Goal: Check status: Check status

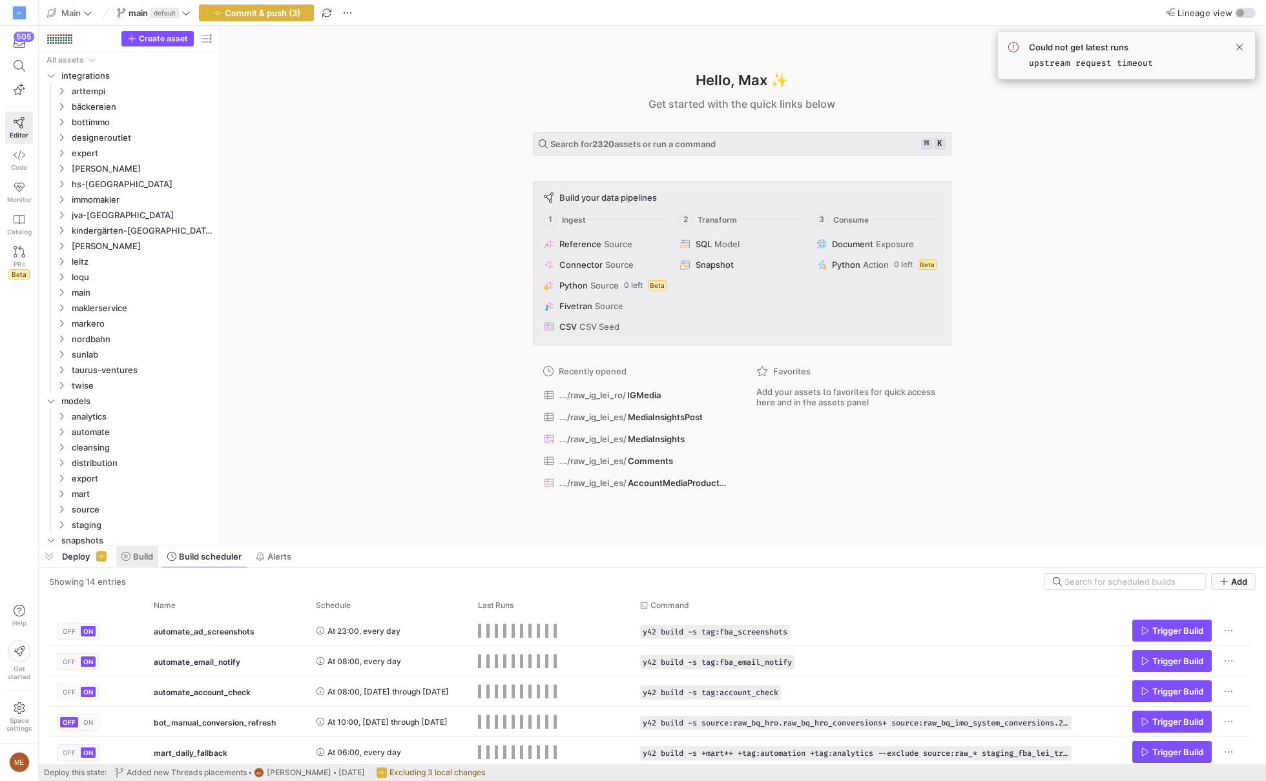
click at [148, 563] on span at bounding box center [137, 556] width 42 height 21
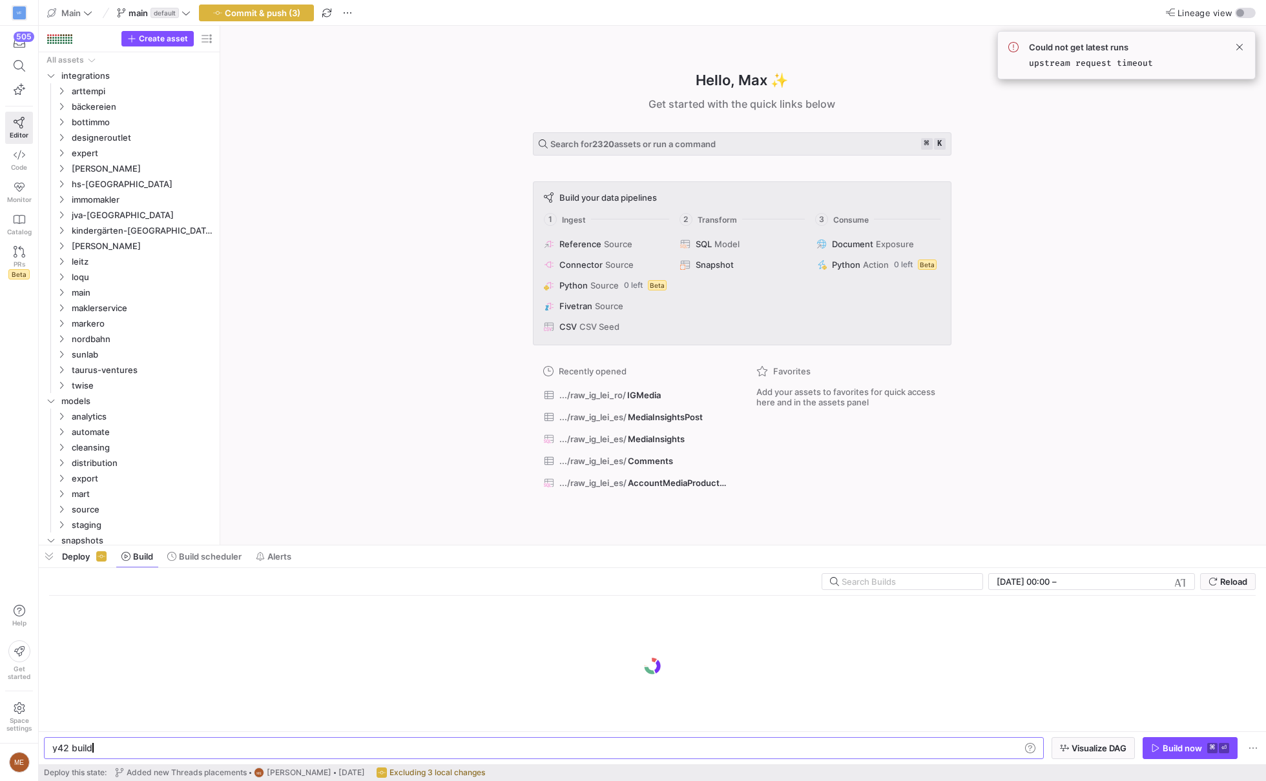
scroll to position [0, 39]
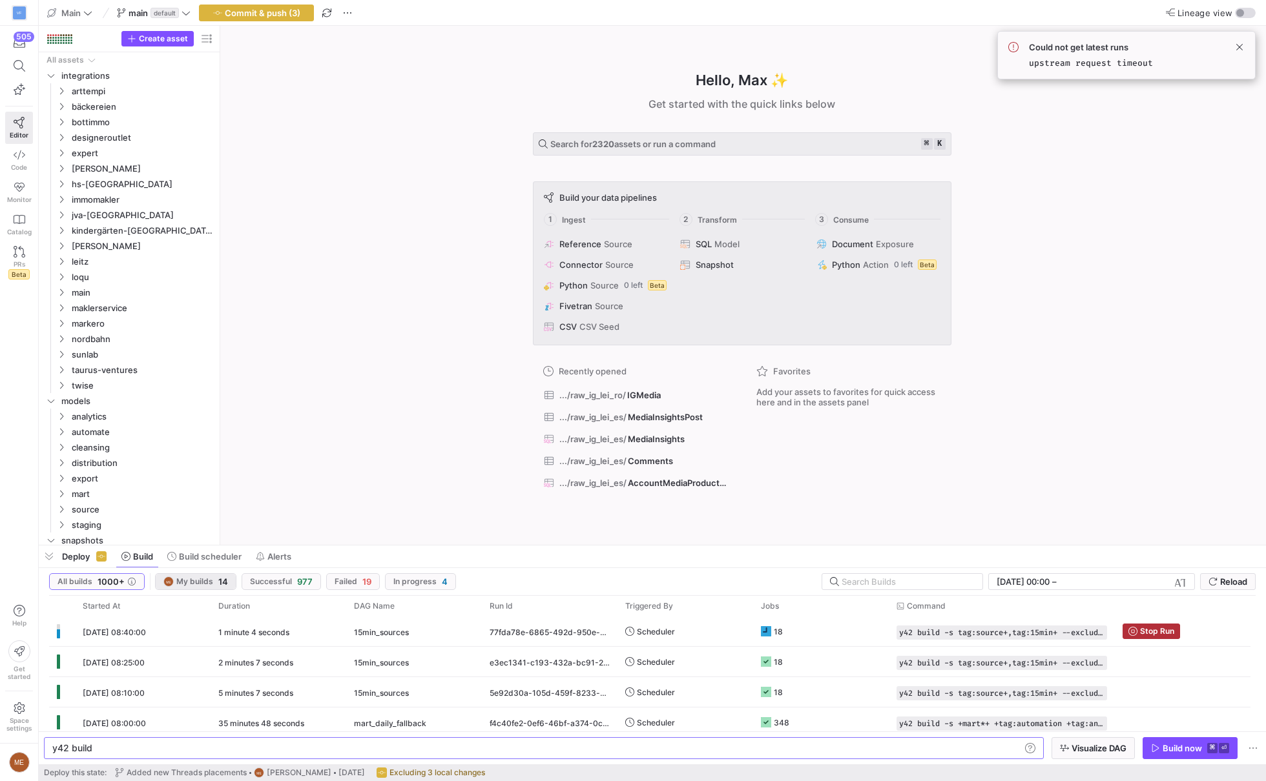
click at [209, 579] on span "My builds" at bounding box center [194, 581] width 37 height 9
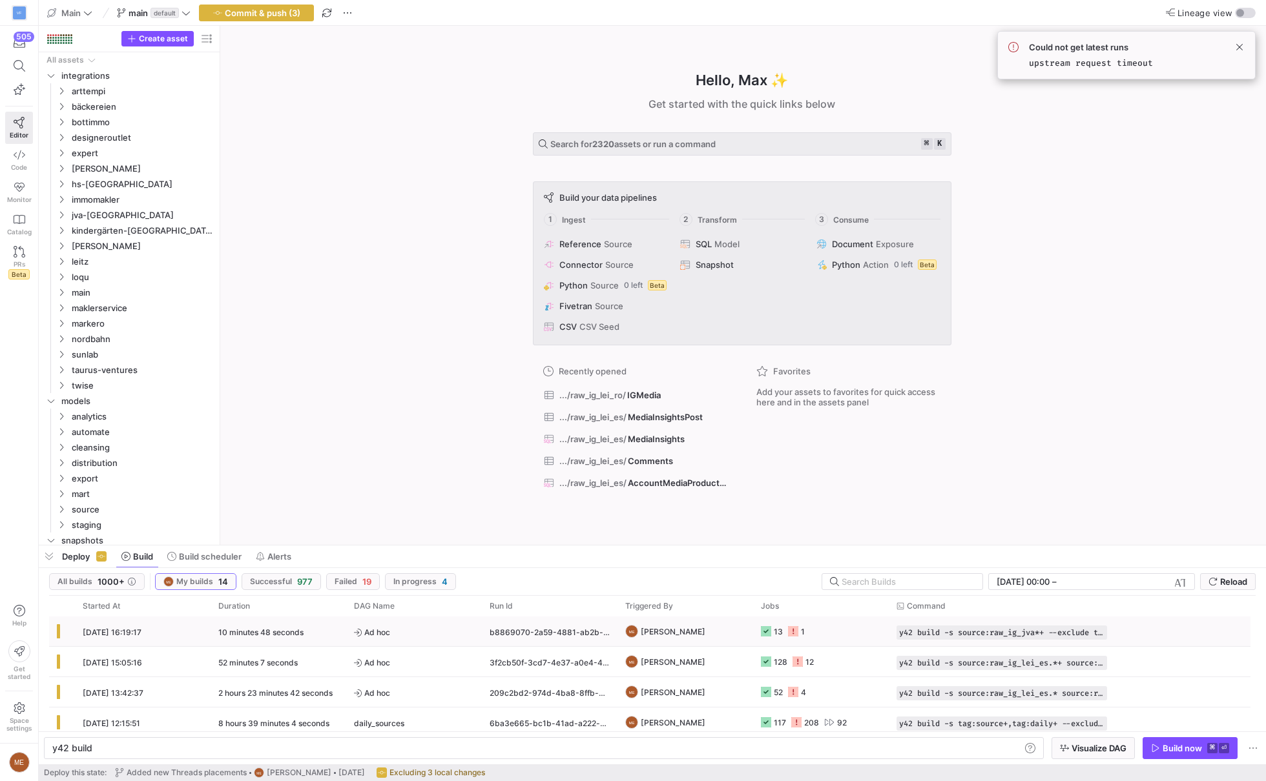
click at [521, 622] on div "b8869070-2a59-4881-ab2b-9ec127598494" at bounding box center [550, 632] width 136 height 30
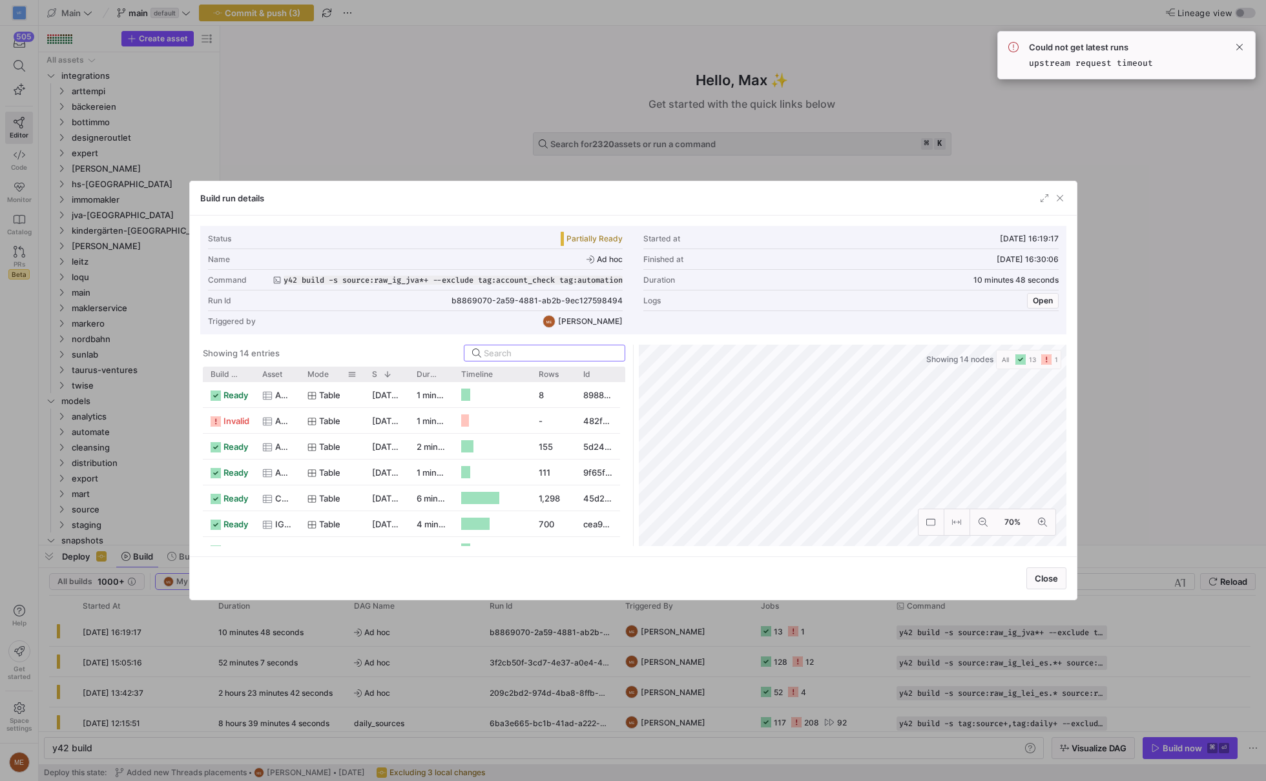
click at [303, 369] on div "Mode" at bounding box center [332, 374] width 65 height 15
click at [442, 678] on div at bounding box center [633, 390] width 1266 height 781
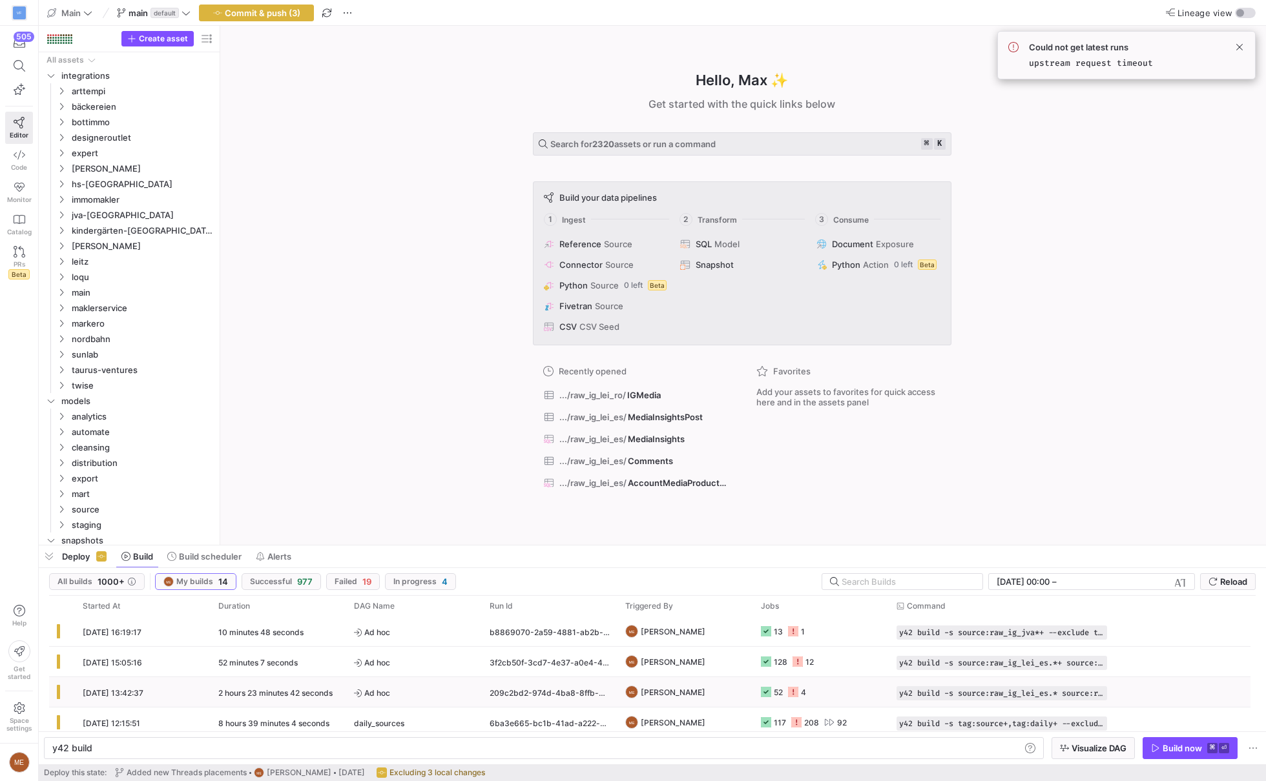
click at [534, 647] on div "3f2cb50f-3cd7-4e37-a0e4-4509f7e3e6b4" at bounding box center [550, 662] width 136 height 30
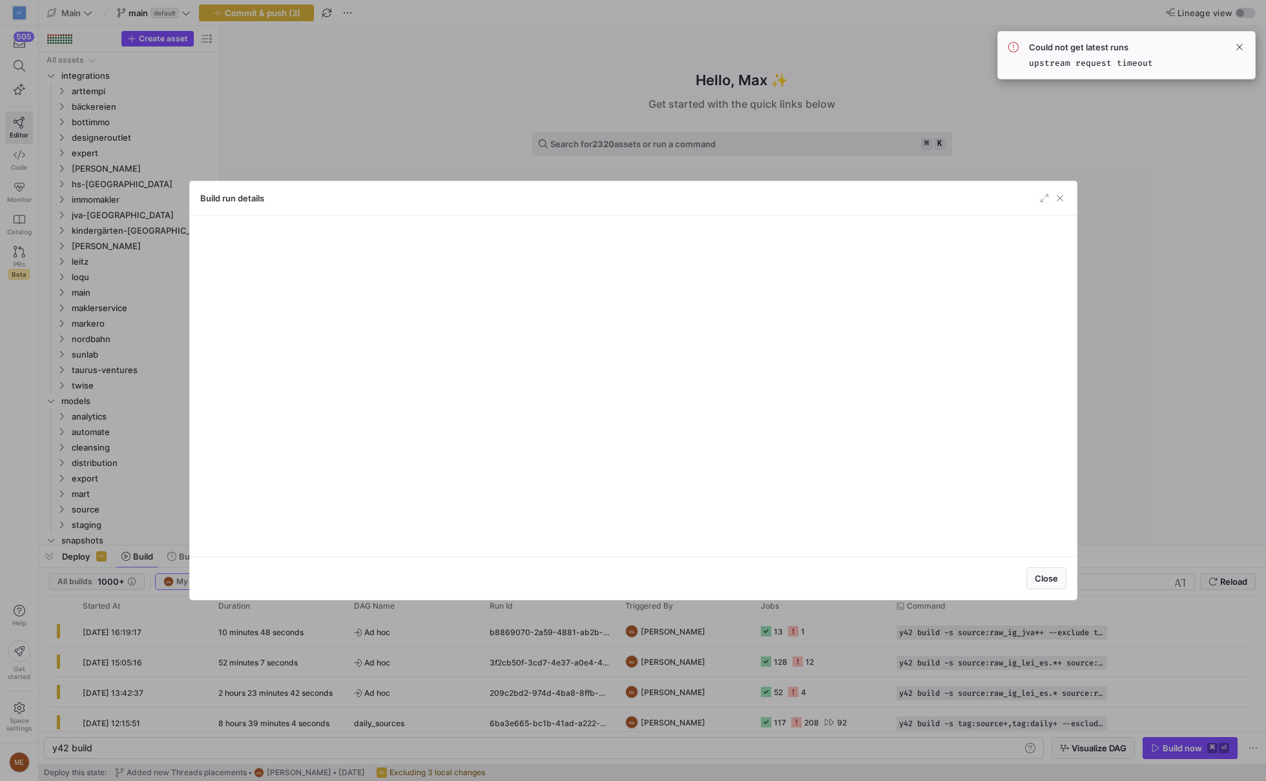
click at [550, 655] on div at bounding box center [633, 390] width 1266 height 781
click at [550, 655] on div "3f2cb50f-3cd7-4e37-a0e4-4509f7e3e6b4" at bounding box center [550, 662] width 136 height 30
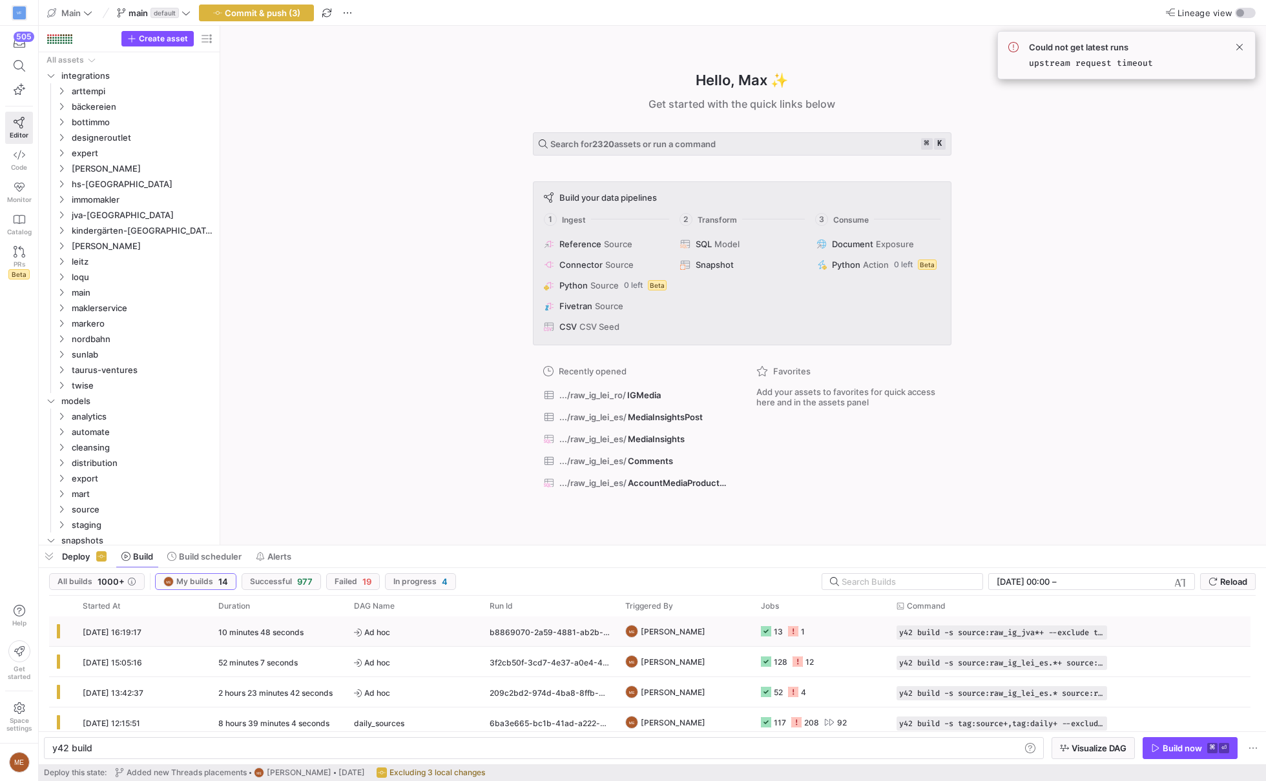
click at [412, 661] on span "Ad hoc" at bounding box center [414, 663] width 120 height 30
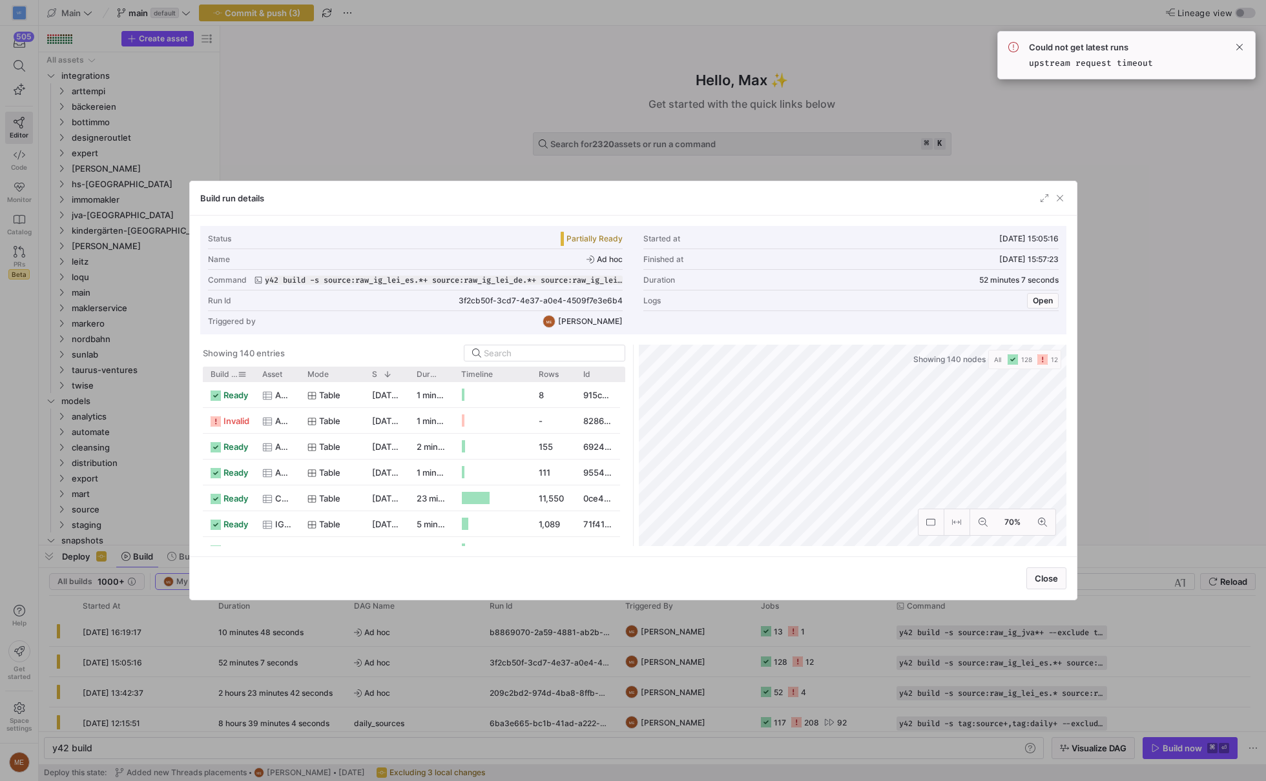
click at [220, 376] on span "Build status" at bounding box center [223, 374] width 27 height 9
click at [226, 376] on span "Build status" at bounding box center [223, 374] width 27 height 9
click at [297, 373] on div at bounding box center [299, 374] width 5 height 15
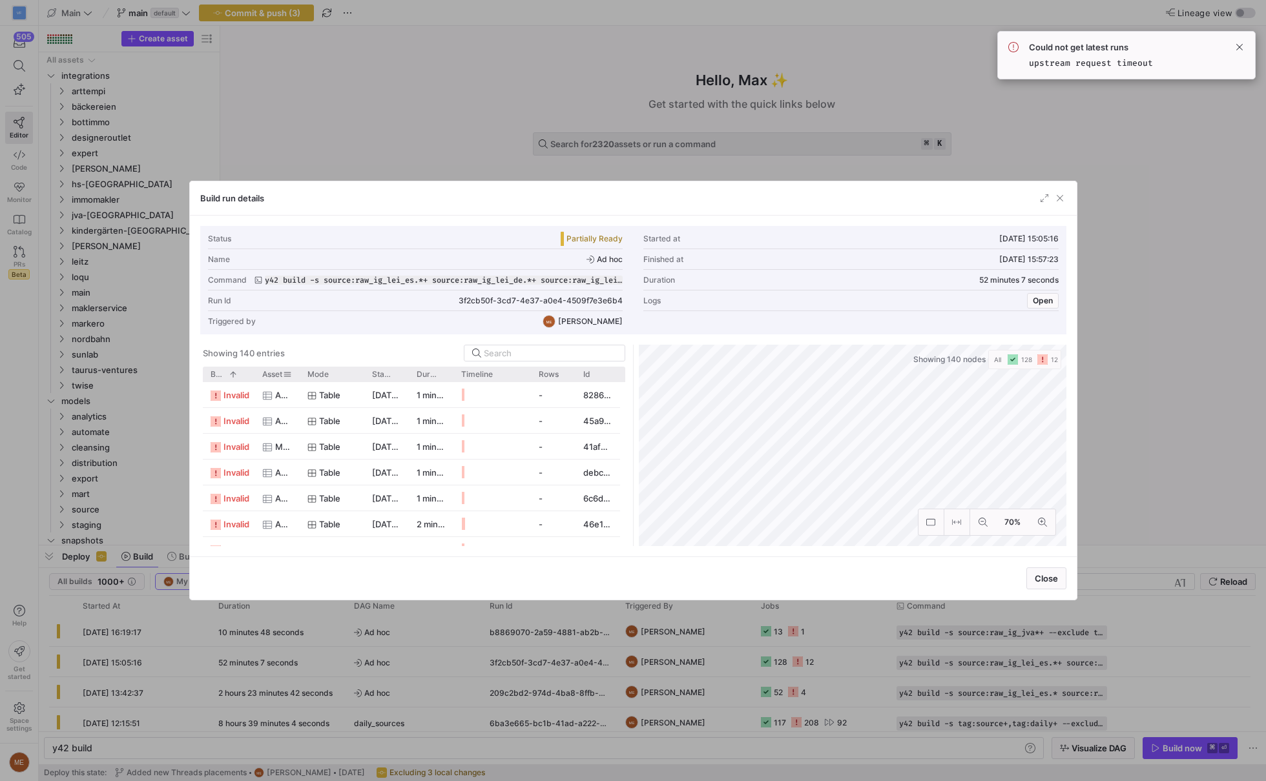
click at [297, 373] on div at bounding box center [299, 374] width 5 height 15
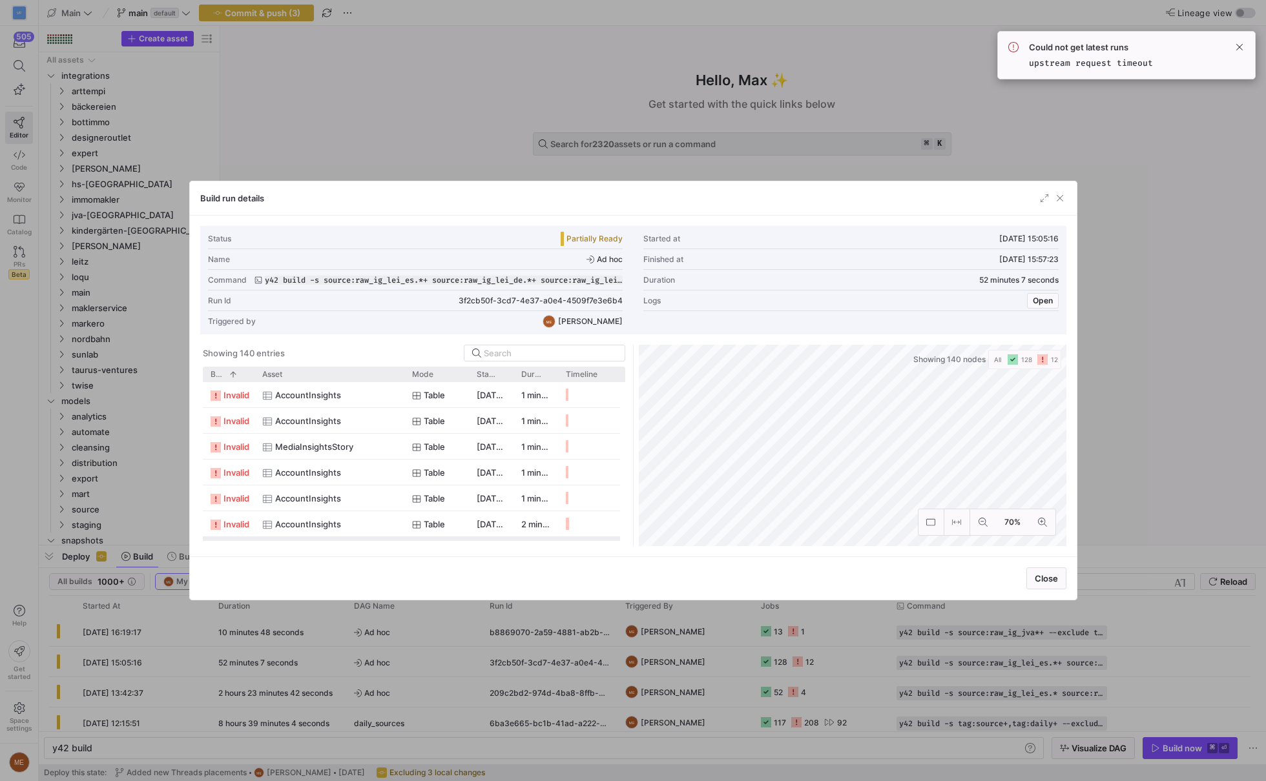
scroll to position [217, 0]
click at [1131, 408] on div at bounding box center [633, 390] width 1266 height 781
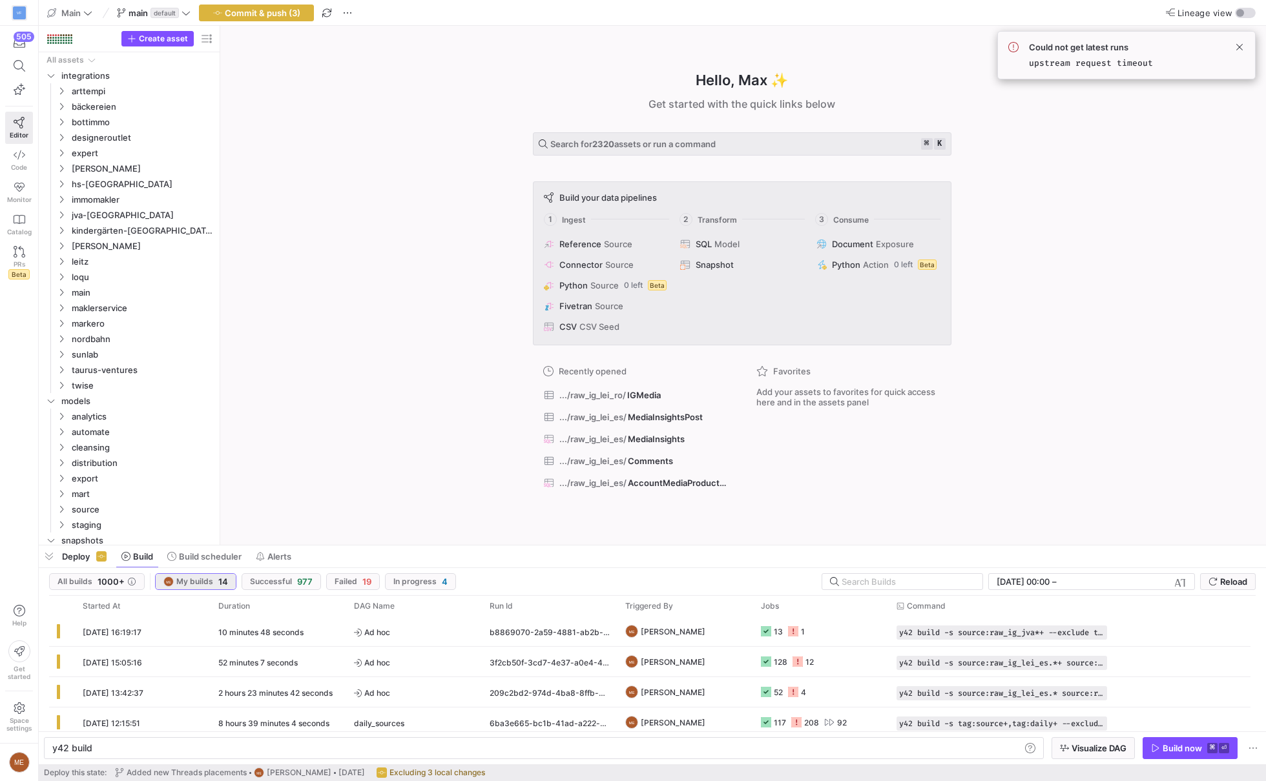
click at [194, 584] on span "My builds" at bounding box center [194, 581] width 37 height 9
click at [139, 584] on span "button" at bounding box center [97, 581] width 94 height 15
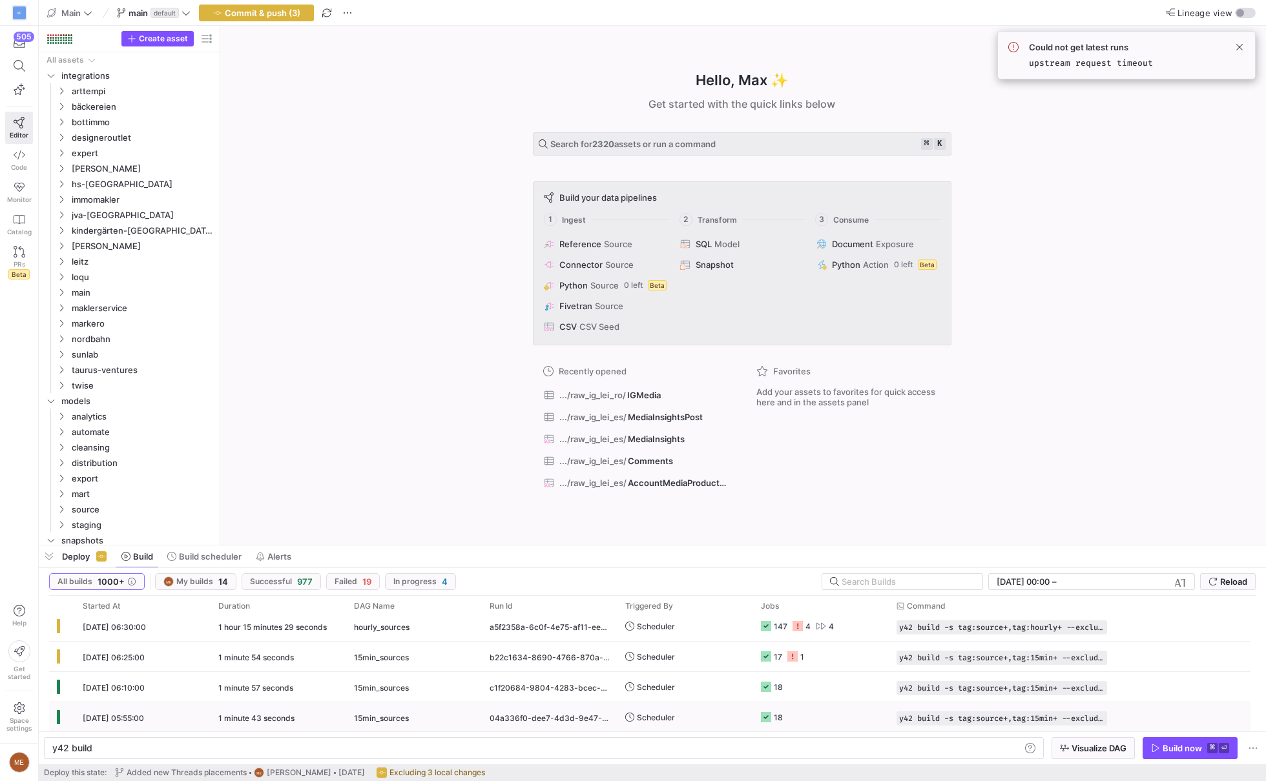
scroll to position [0, 0]
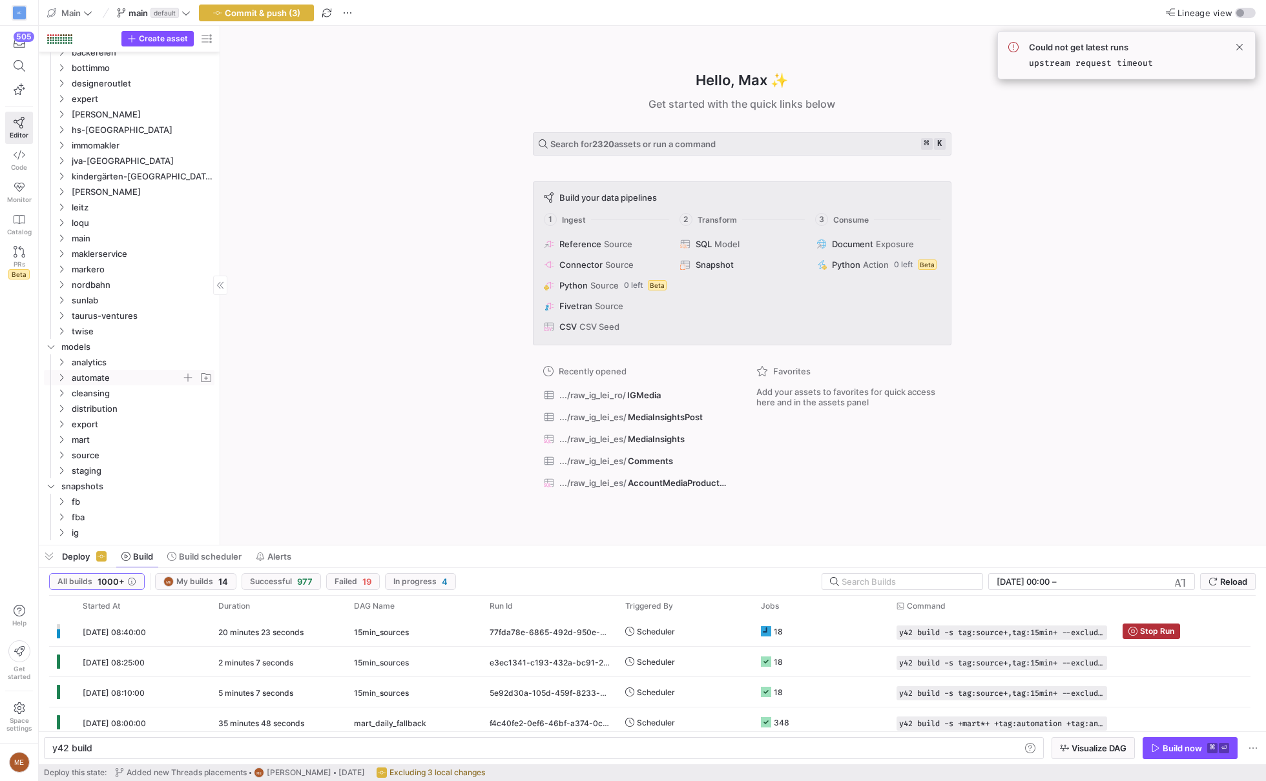
click at [113, 373] on span "automate" at bounding box center [127, 378] width 110 height 15
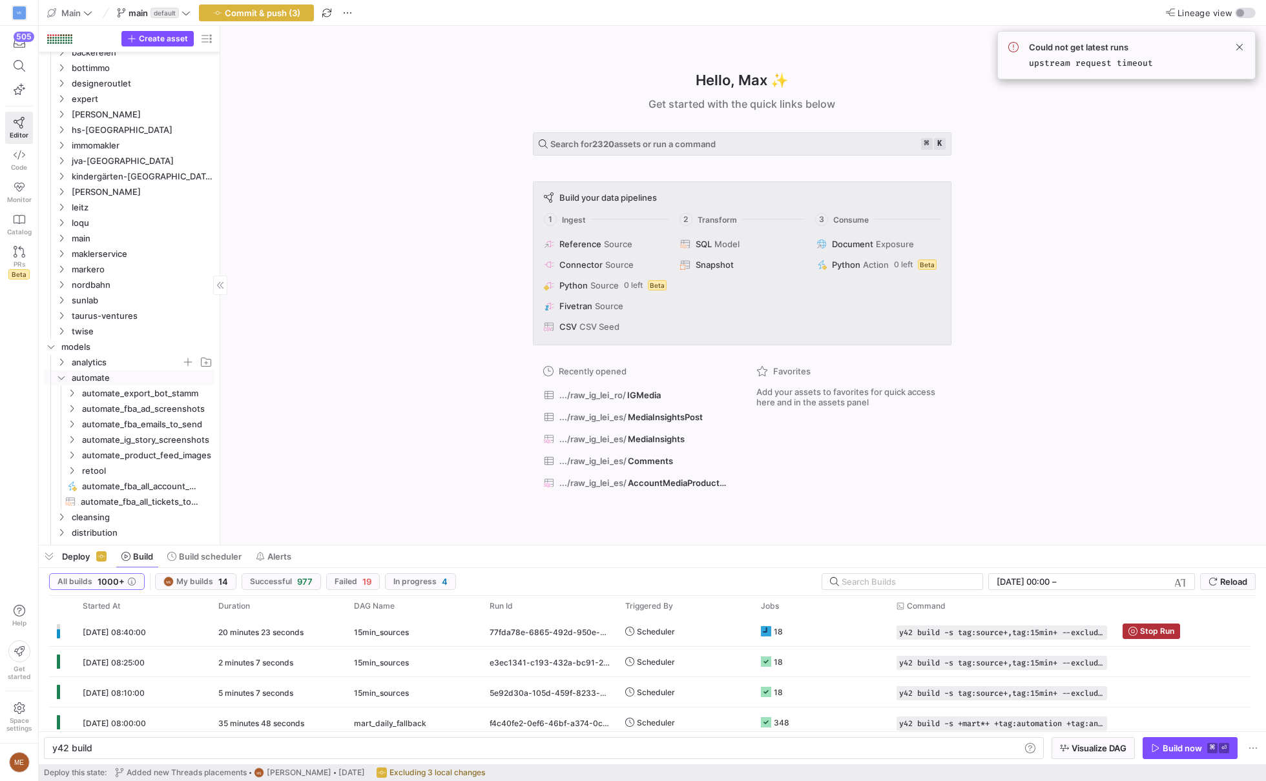
click at [117, 364] on span "analytics" at bounding box center [127, 362] width 110 height 15
click at [118, 392] on span "leitz" at bounding box center [131, 393] width 99 height 15
click at [128, 376] on span "immomakler" at bounding box center [131, 378] width 99 height 15
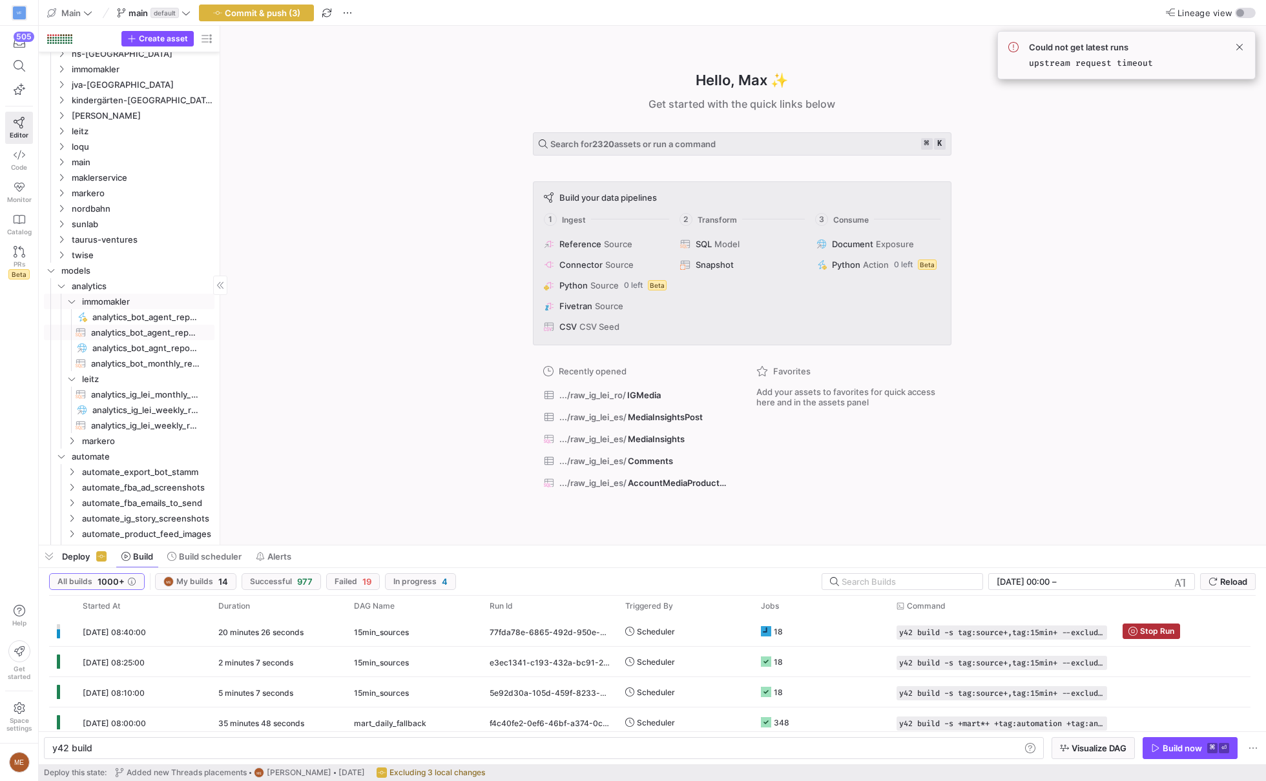
click at [181, 326] on span "analytics_bot_agent_reporting​​​​​​​​​​" at bounding box center [145, 332] width 108 height 15
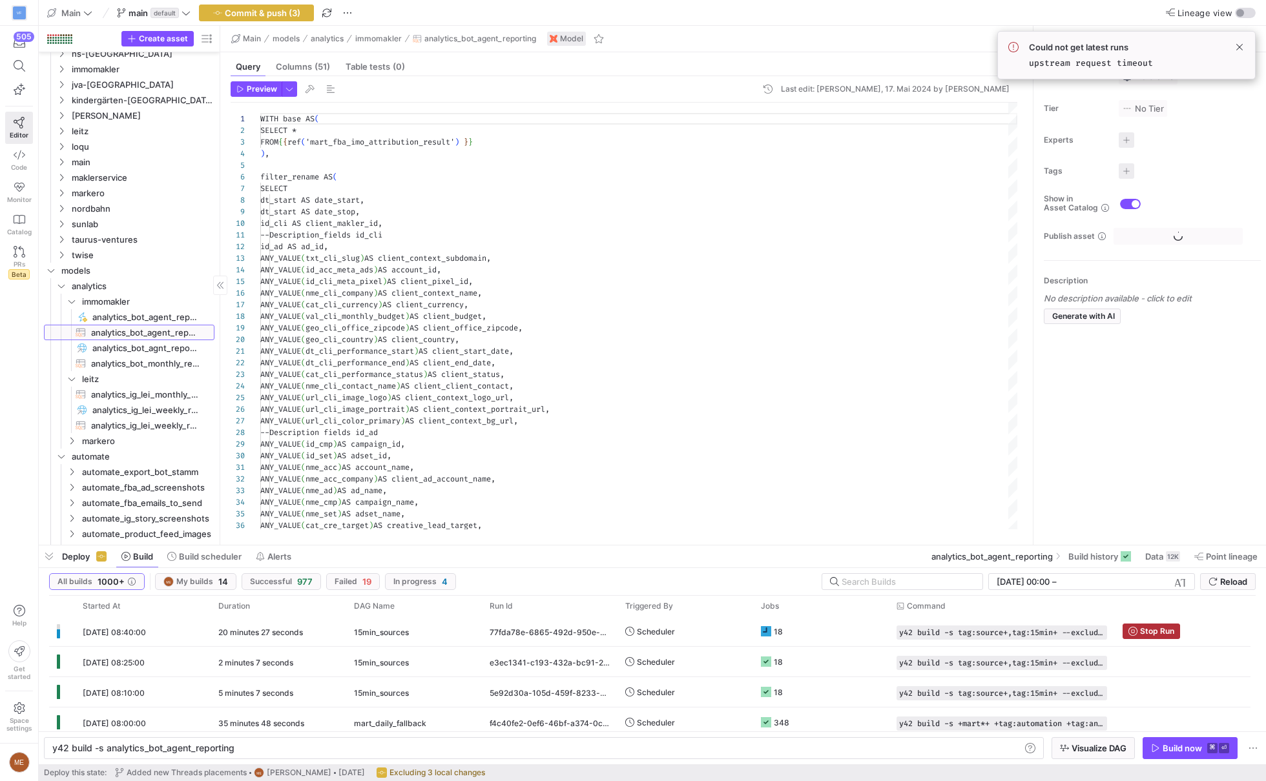
type textarea "y42 build -s analytics_bot_agent_reporting"
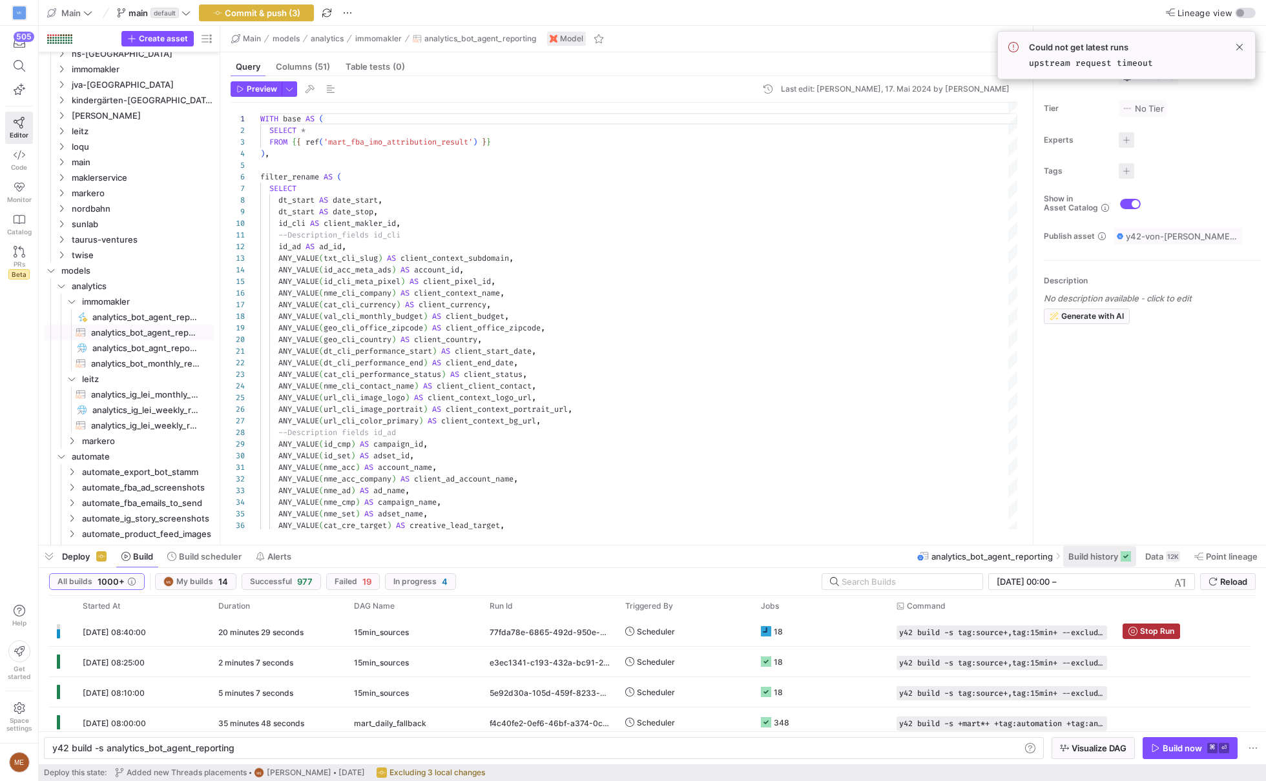
click at [1108, 554] on span "Build history" at bounding box center [1093, 556] width 50 height 10
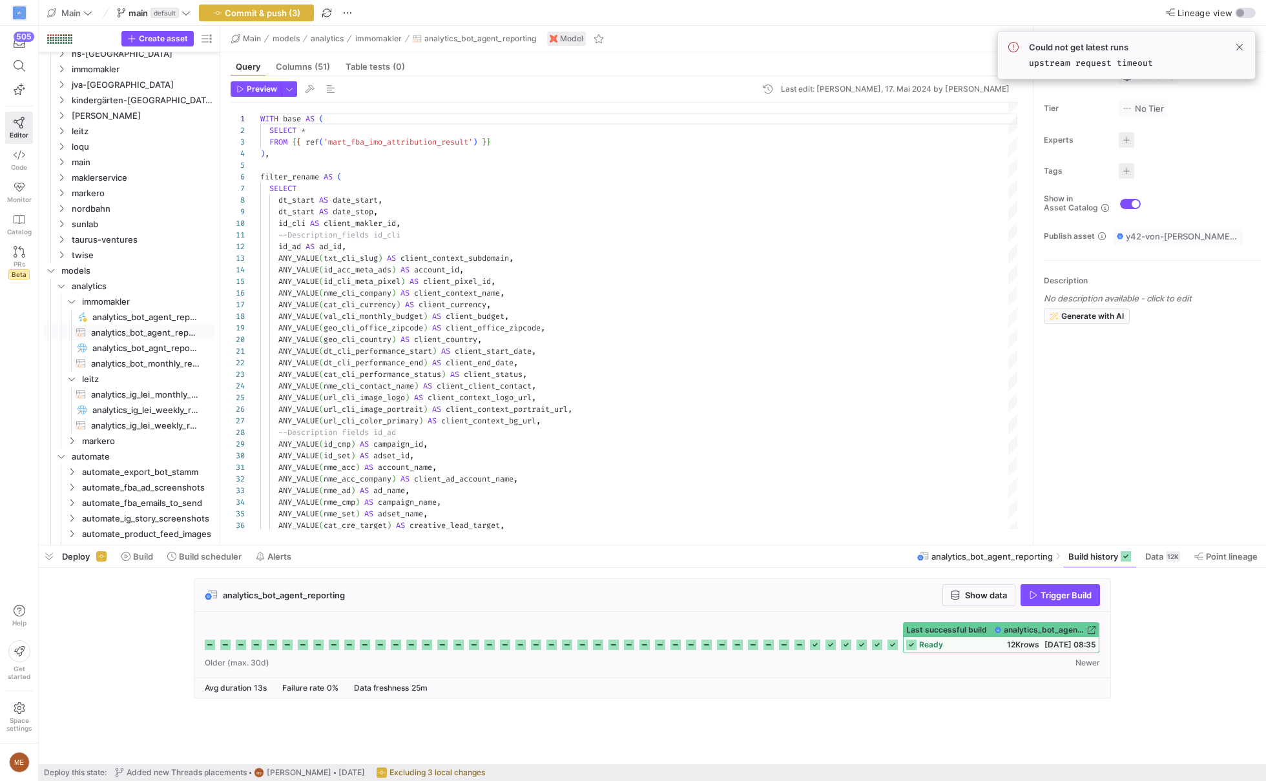
click at [1046, 632] on span "analytics_bot_agent_reporting" at bounding box center [1043, 630] width 81 height 9
click at [174, 318] on span "analytics_bot_agent_reporting_copy_job​​​​​" at bounding box center [145, 317] width 107 height 15
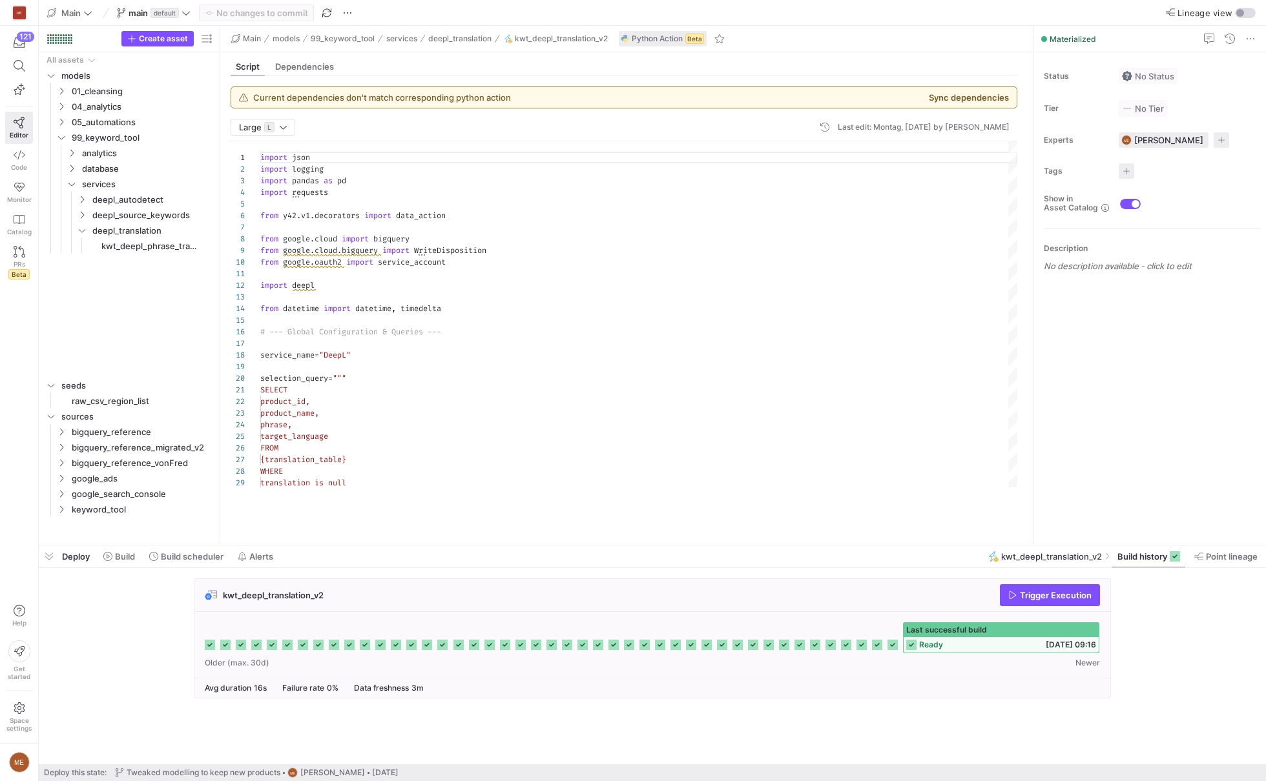
scroll to position [116, 0]
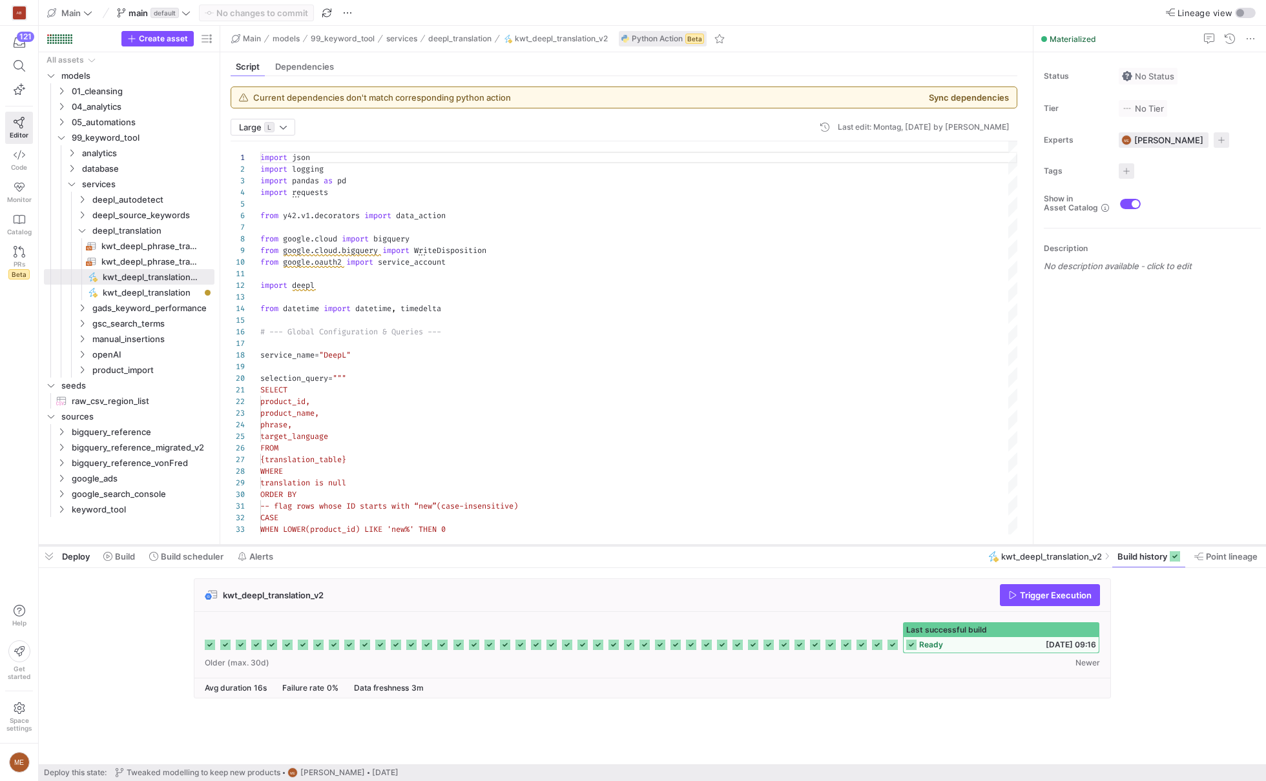
click at [121, 547] on div at bounding box center [652, 545] width 1227 height 5
click at [125, 560] on span "Build" at bounding box center [125, 556] width 20 height 10
click at [185, 567] on span at bounding box center [186, 556] width 85 height 21
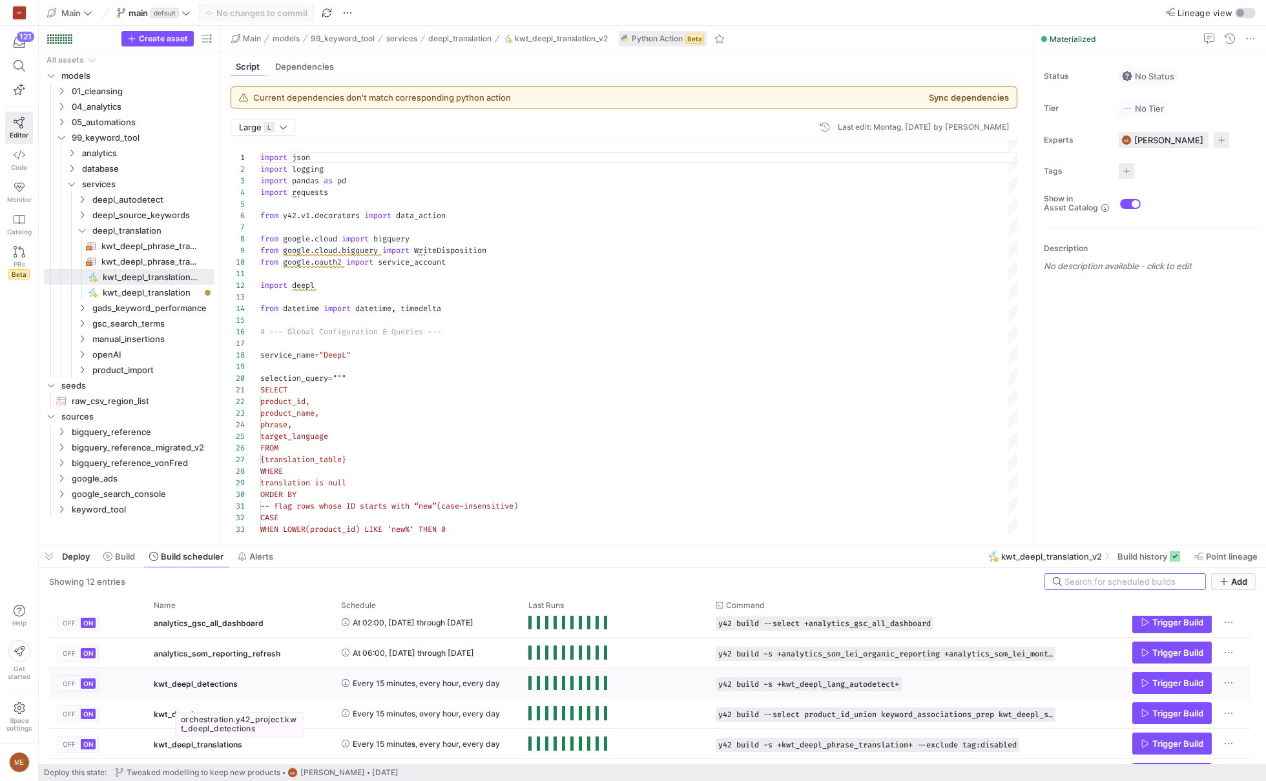
scroll to position [21, 0]
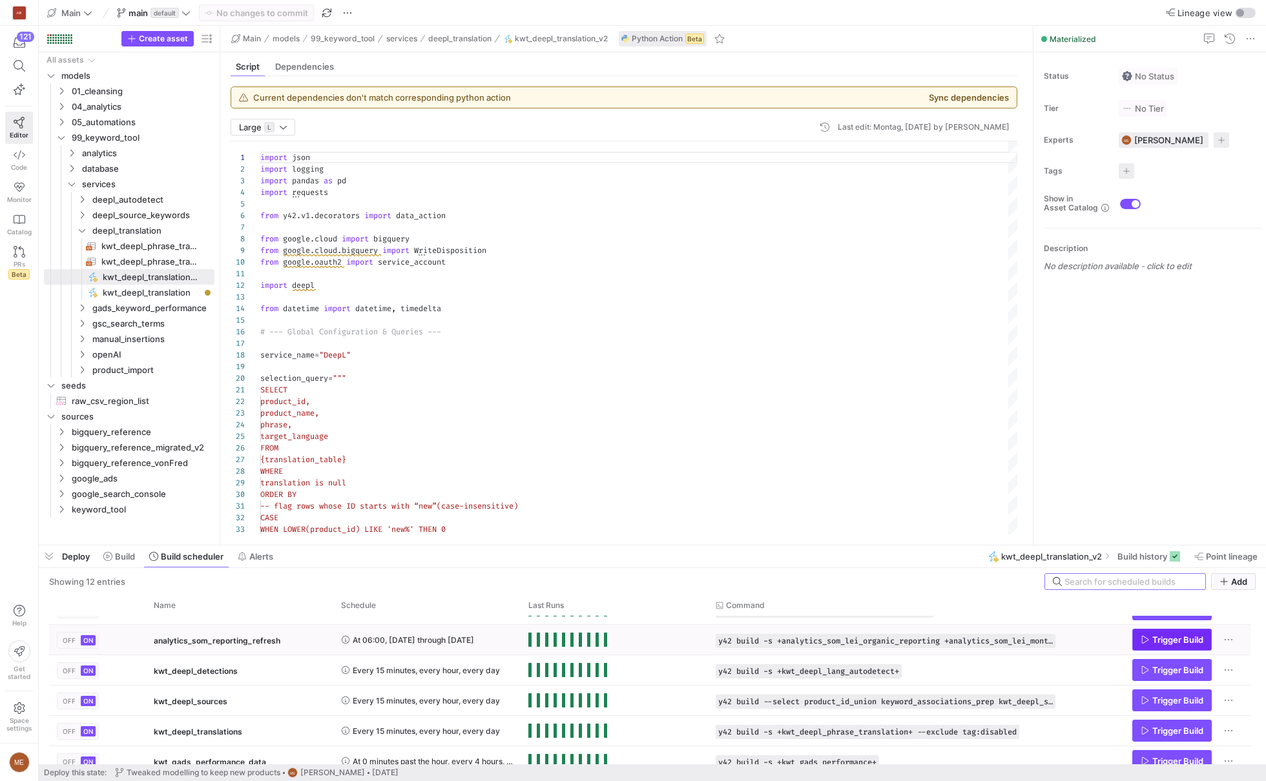
click at [1167, 635] on span "Trigger Build" at bounding box center [1177, 640] width 51 height 10
